Goal: Check status: Check status

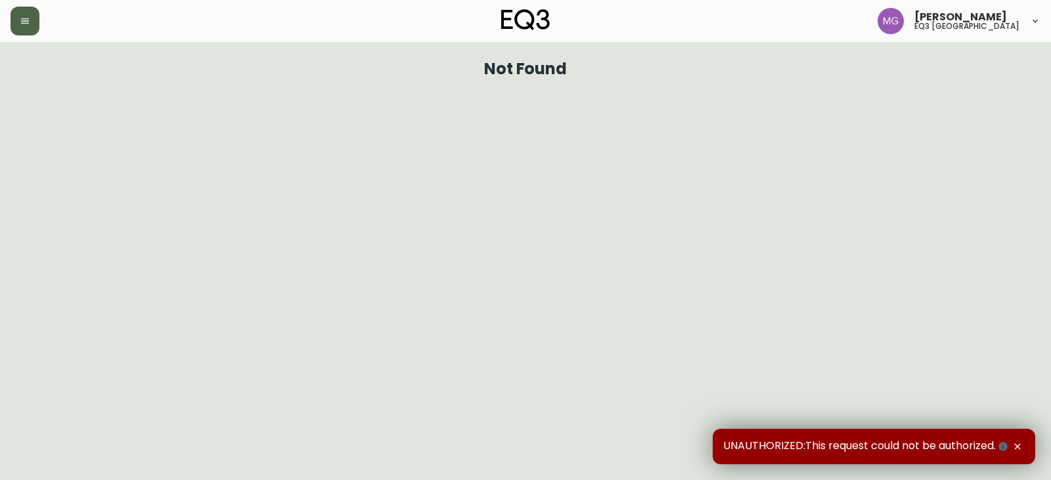
click at [15, 25] on button "button" at bounding box center [25, 21] width 29 height 29
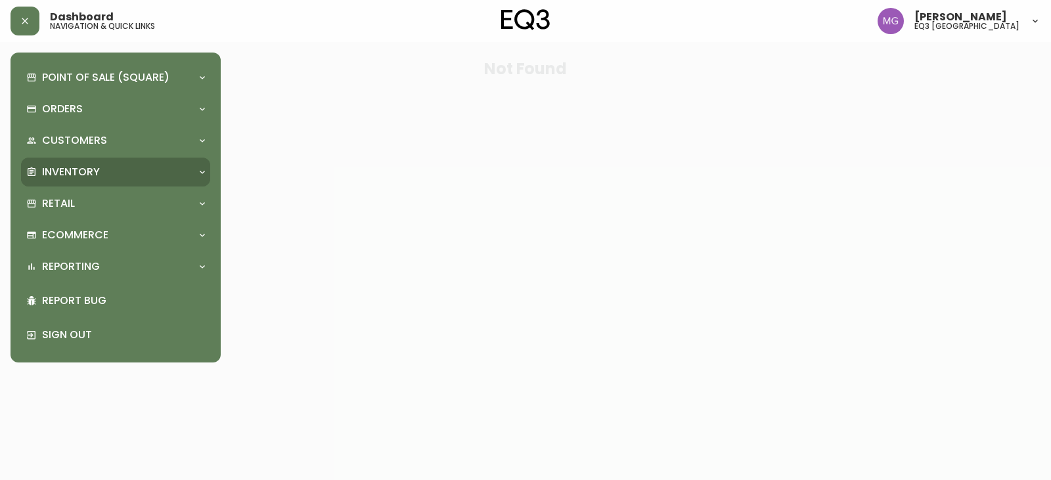
click at [71, 164] on div "Inventory" at bounding box center [115, 172] width 189 height 29
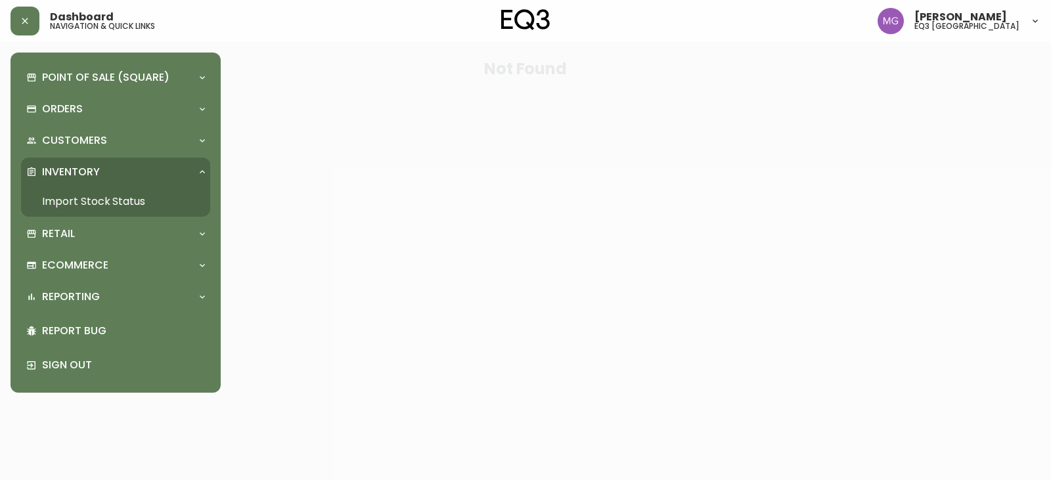
click at [76, 201] on link "Import Stock Status" at bounding box center [115, 201] width 189 height 30
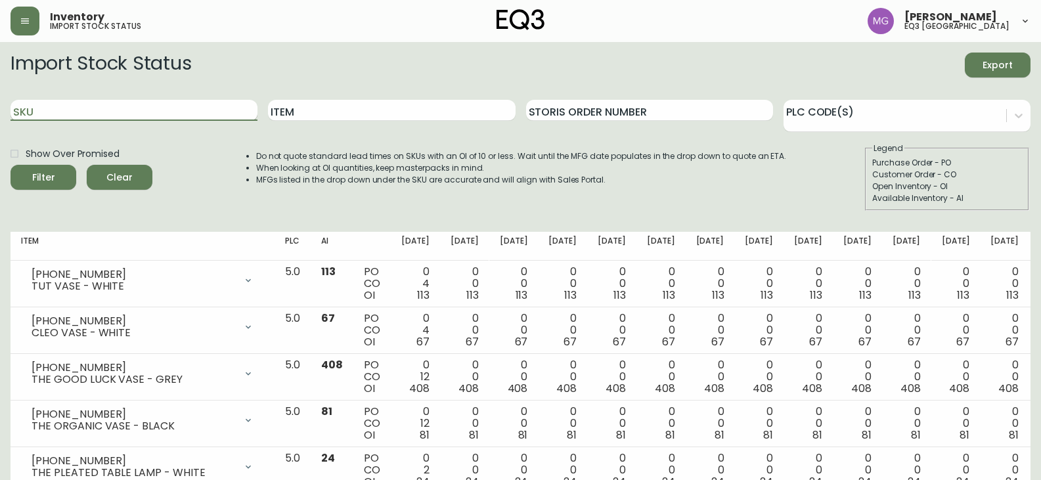
click at [184, 100] on input "SKU" at bounding box center [134, 110] width 247 height 21
paste input "[PHONE_NUMBER]"
click at [11, 165] on button "Filter" at bounding box center [44, 177] width 66 height 25
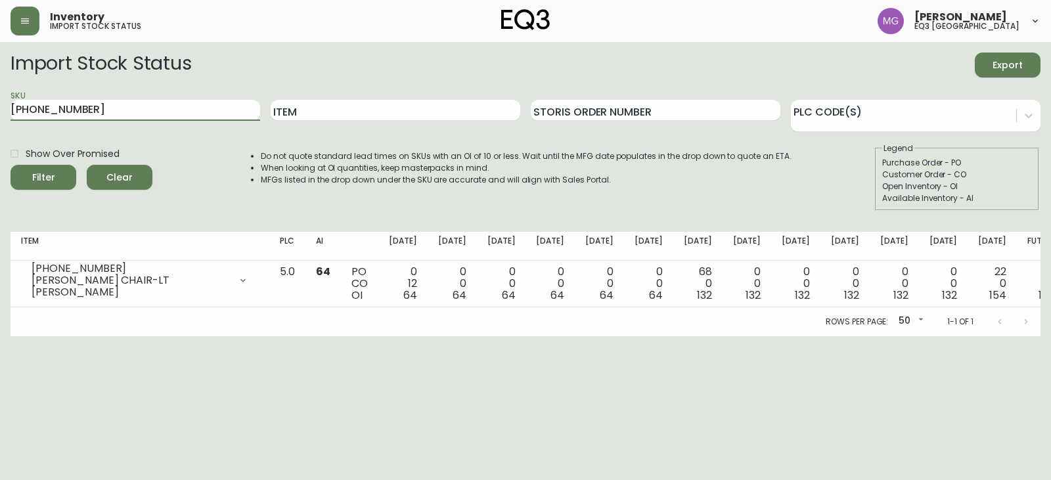
drag, startPoint x: 100, startPoint y: 106, endPoint x: 0, endPoint y: 110, distance: 99.9
click at [0, 110] on main "Import Stock Status Export SKU [PHONE_NUMBER] Item Storis Order Number PLC Code…" at bounding box center [525, 189] width 1051 height 294
paste input "12-1"
type input "[PHONE_NUMBER]"
click at [11, 165] on button "Filter" at bounding box center [44, 177] width 66 height 25
